Goal: Navigation & Orientation: Find specific page/section

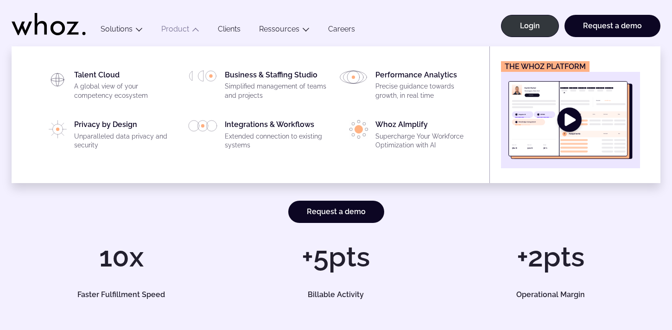
click at [541, 105] on img "Main" at bounding box center [570, 120] width 124 height 78
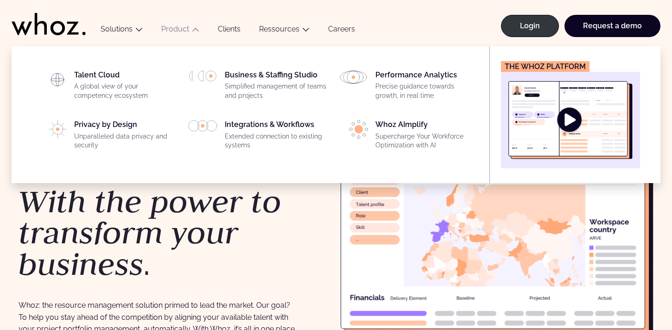
click at [526, 132] on img "Main" at bounding box center [570, 120] width 124 height 78
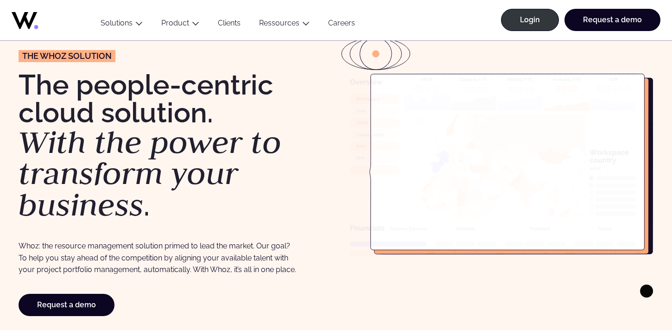
scroll to position [60, 0]
